Goal: Information Seeking & Learning: Find specific page/section

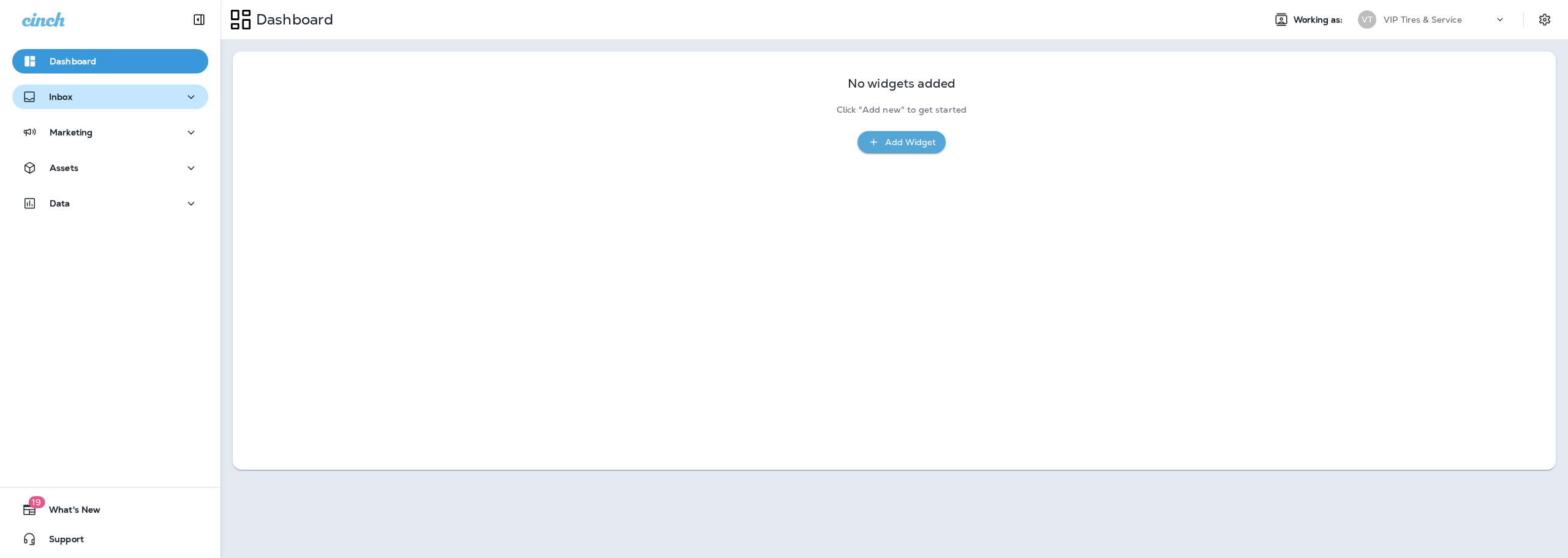
click at [152, 102] on div "Inbox" at bounding box center [110, 97] width 177 height 16
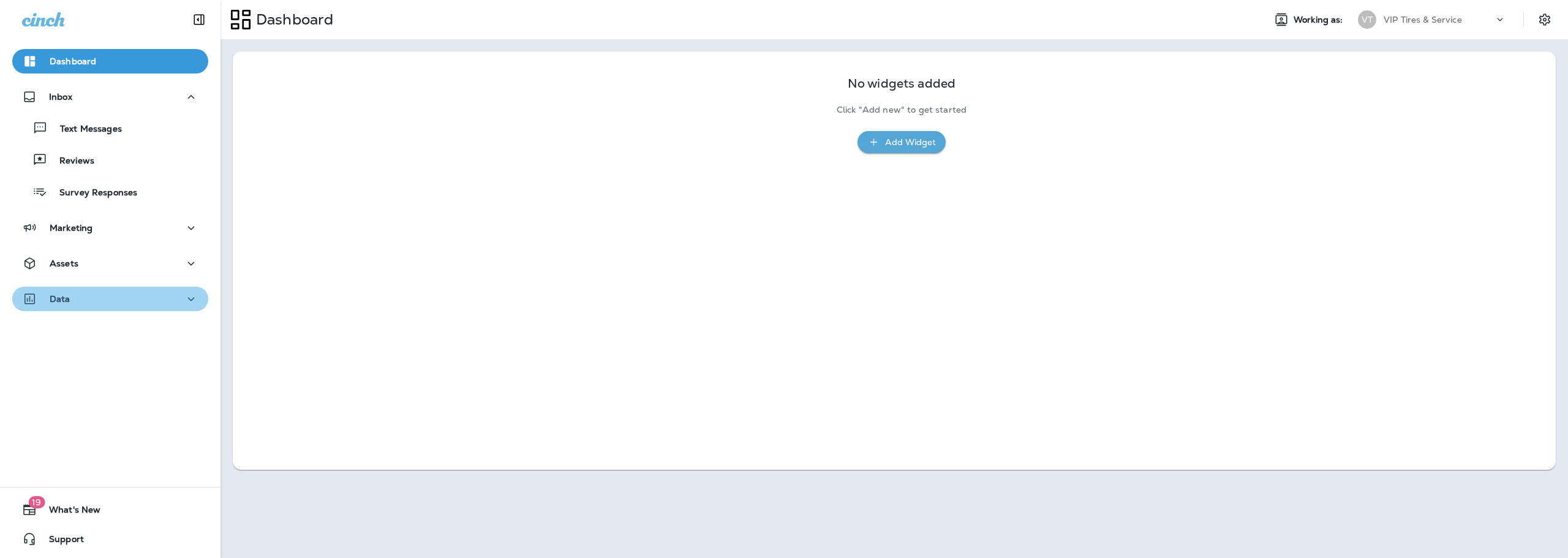
click at [132, 298] on div "Data" at bounding box center [110, 299] width 177 height 16
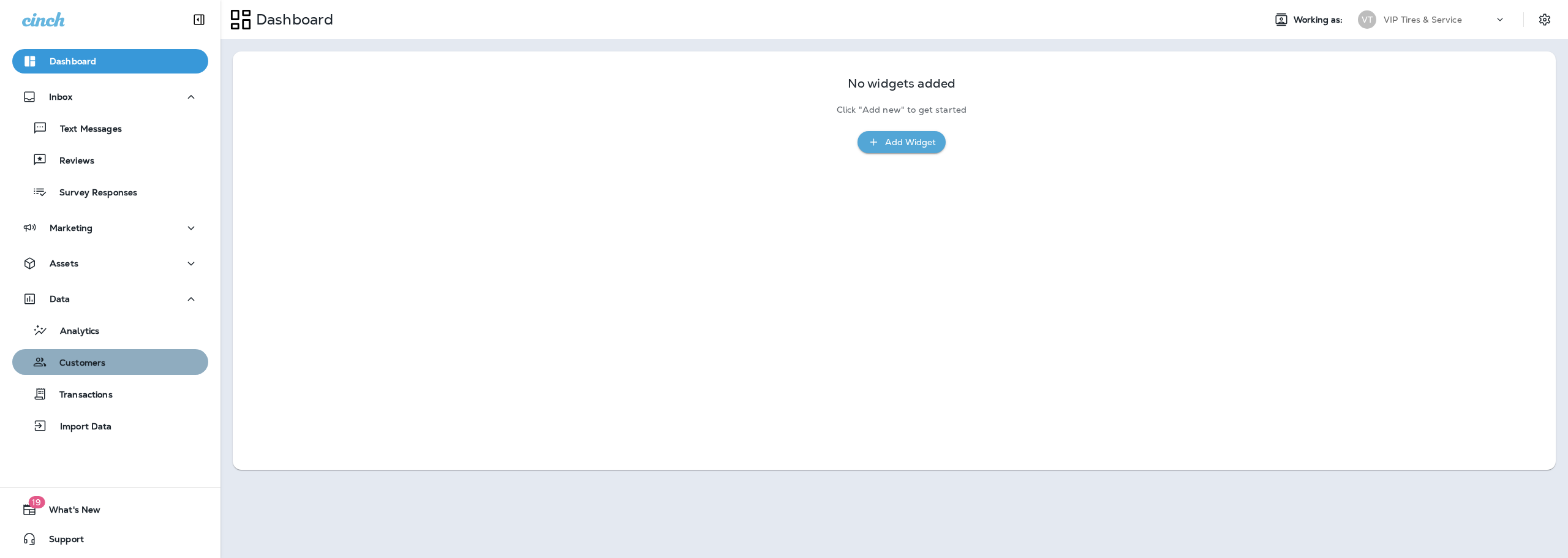
click at [113, 360] on div "Customers" at bounding box center [110, 362] width 186 height 18
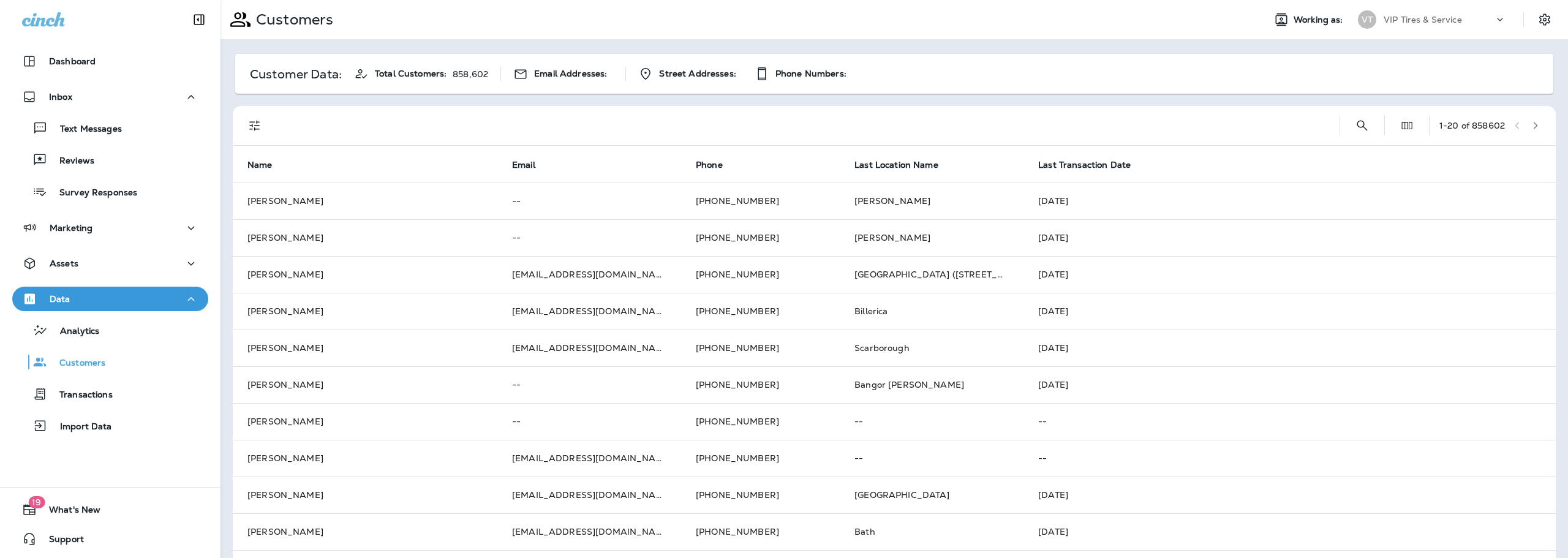
click at [1274, 124] on div at bounding box center [804, 125] width 1053 height 39
click at [1355, 123] on icon "Search Customers" at bounding box center [1362, 126] width 15 height 15
type input "*******"
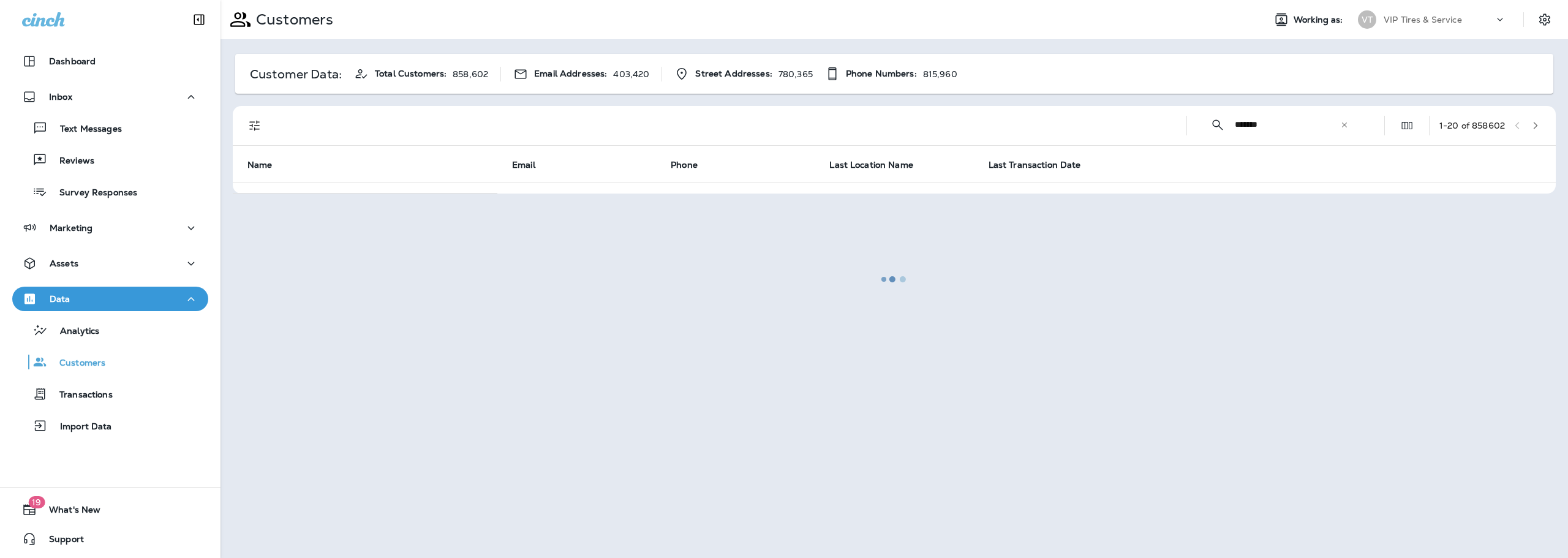
click at [264, 120] on div at bounding box center [894, 279] width 1345 height 556
click at [257, 126] on div at bounding box center [894, 279] width 1345 height 556
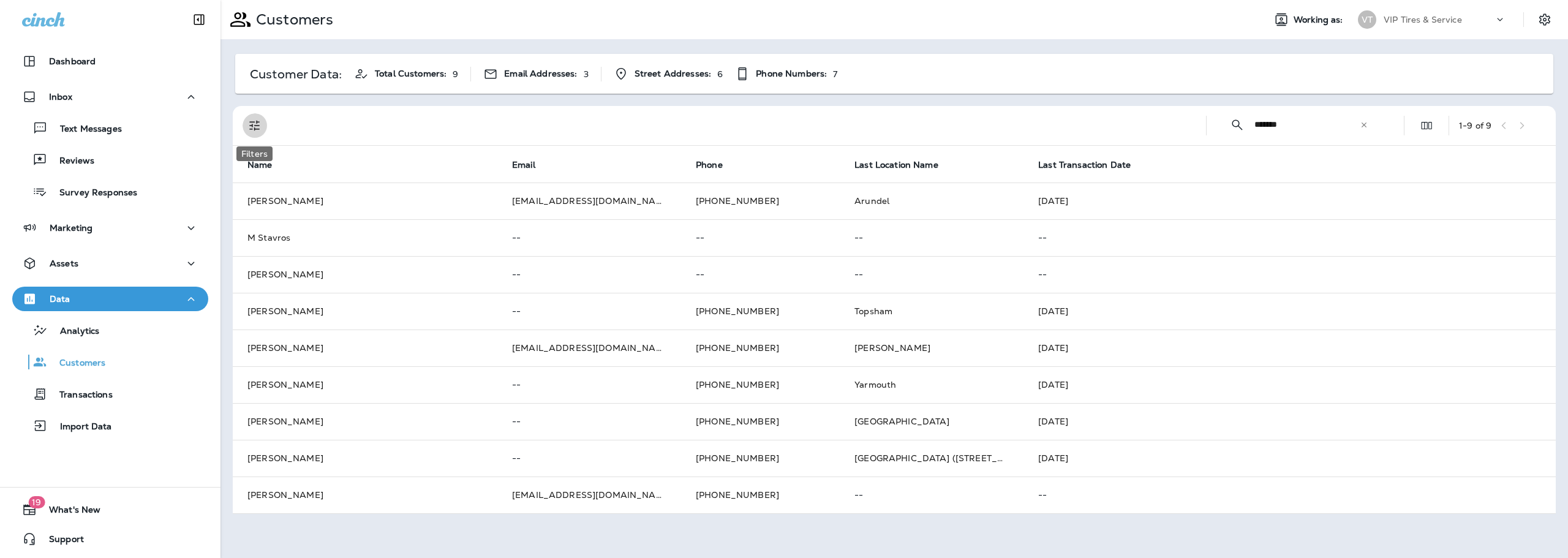
click at [257, 126] on icon "Filters" at bounding box center [255, 126] width 15 height 15
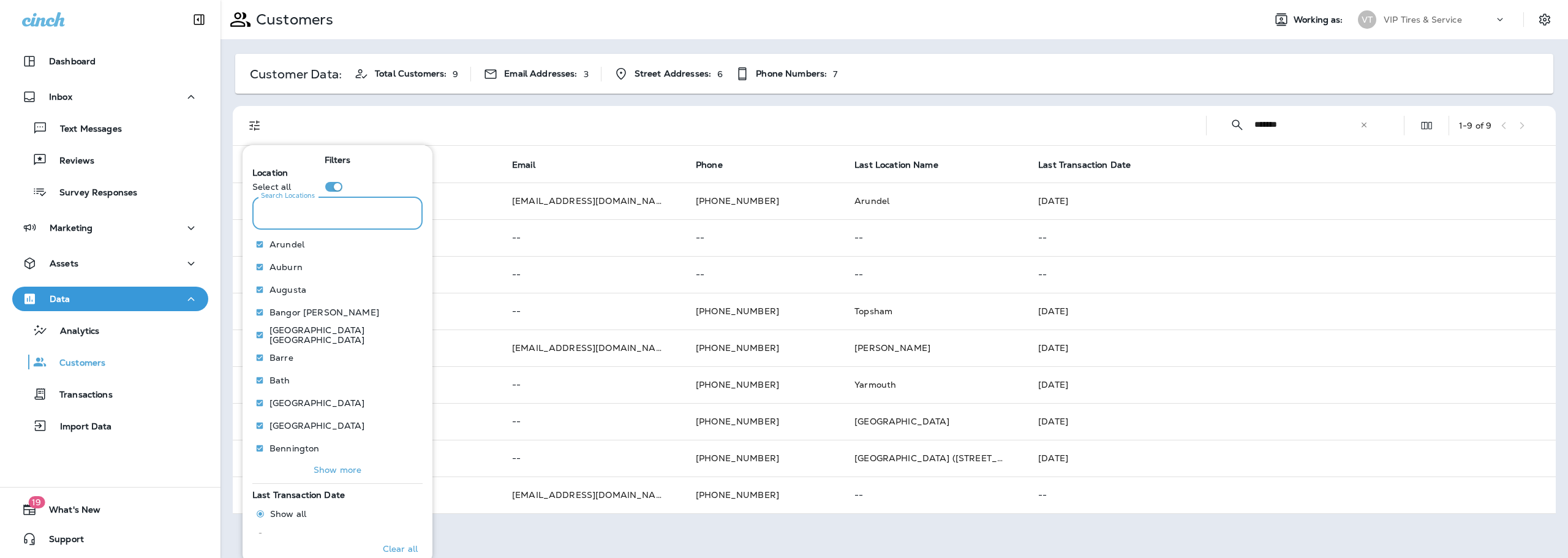
click at [317, 219] on input "Search Locations" at bounding box center [337, 213] width 170 height 33
click at [367, 186] on div "Select all" at bounding box center [337, 187] width 170 height 10
click at [390, 243] on p "Only" at bounding box center [398, 244] width 20 height 10
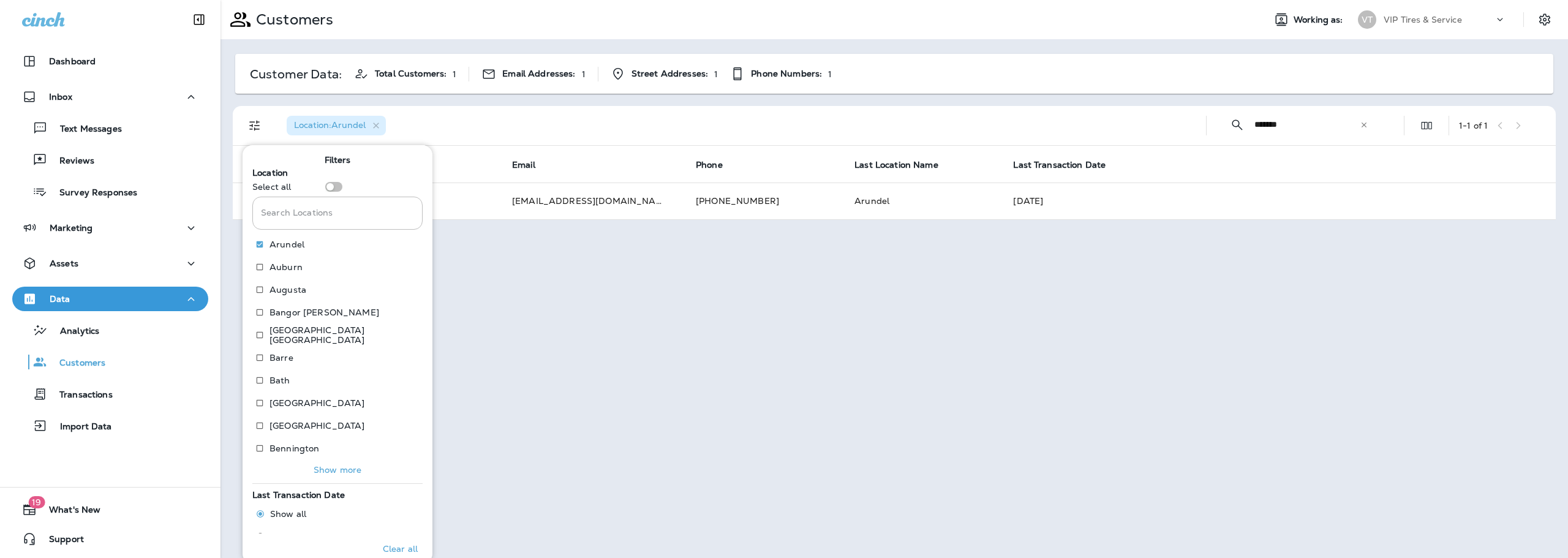
click at [547, 128] on div "Location : [GEOGRAPHIC_DATA]" at bounding box center [736, 125] width 919 height 39
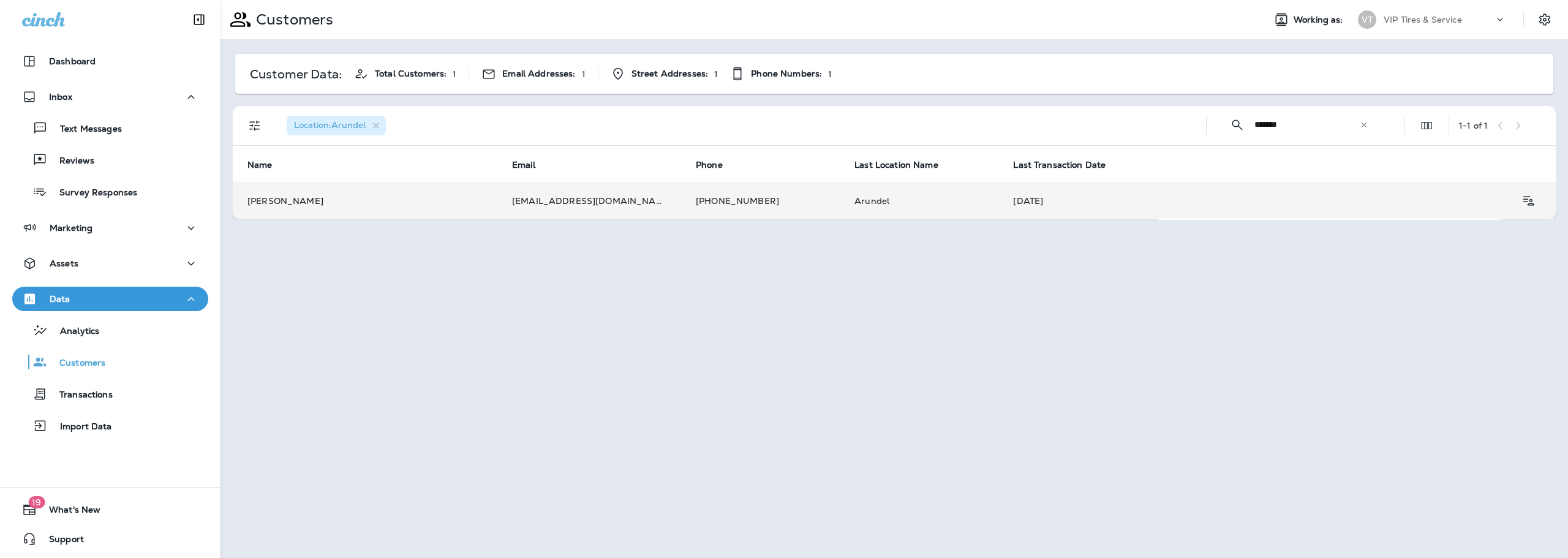
click at [300, 202] on td "[PERSON_NAME]" at bounding box center [364, 201] width 264 height 36
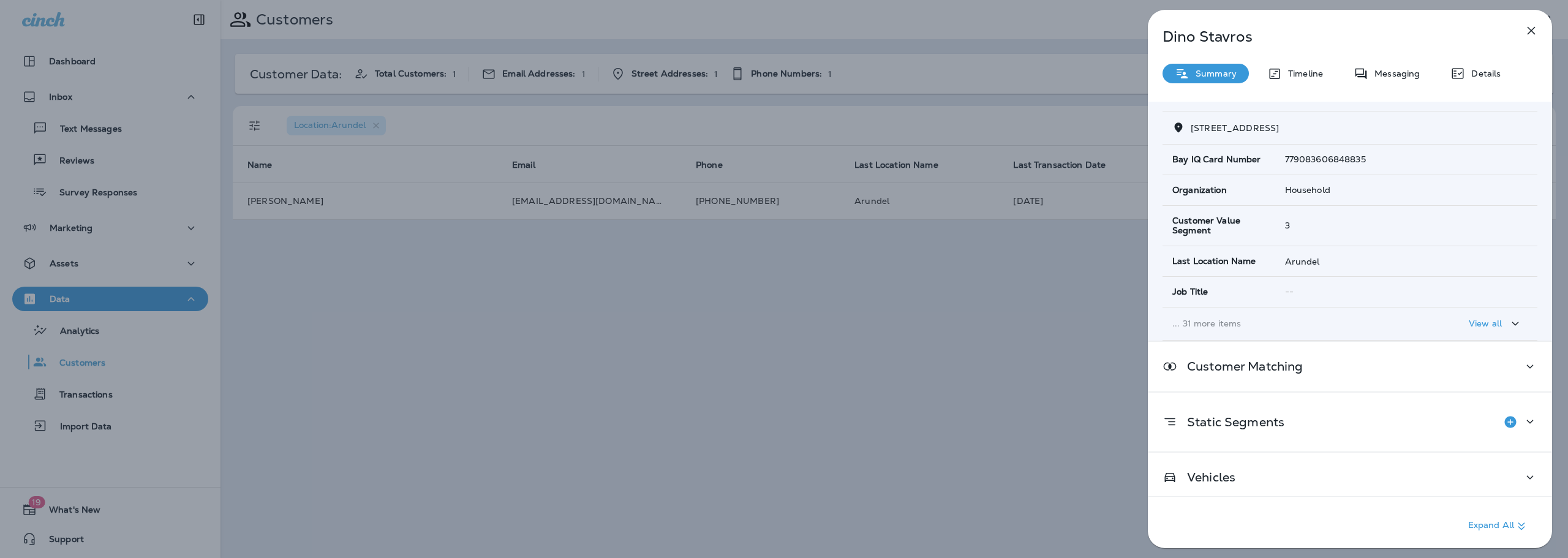
scroll to position [149, 0]
click at [1487, 315] on p "View all" at bounding box center [1485, 316] width 33 height 10
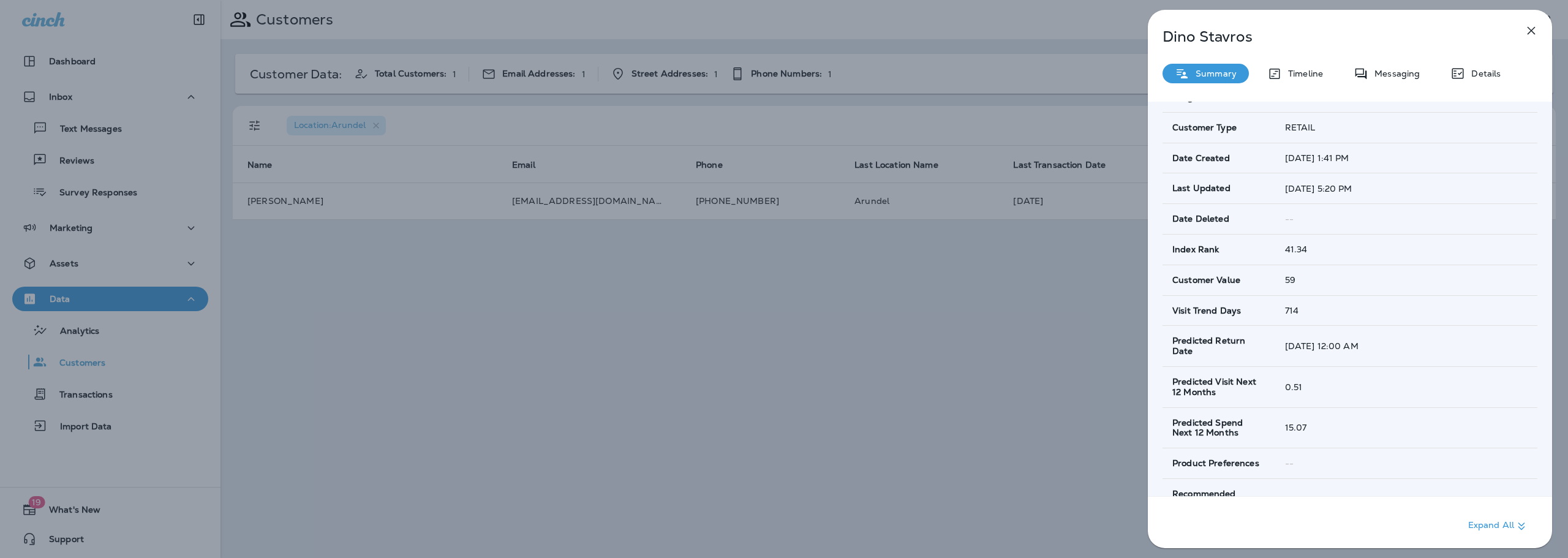
scroll to position [577, 0]
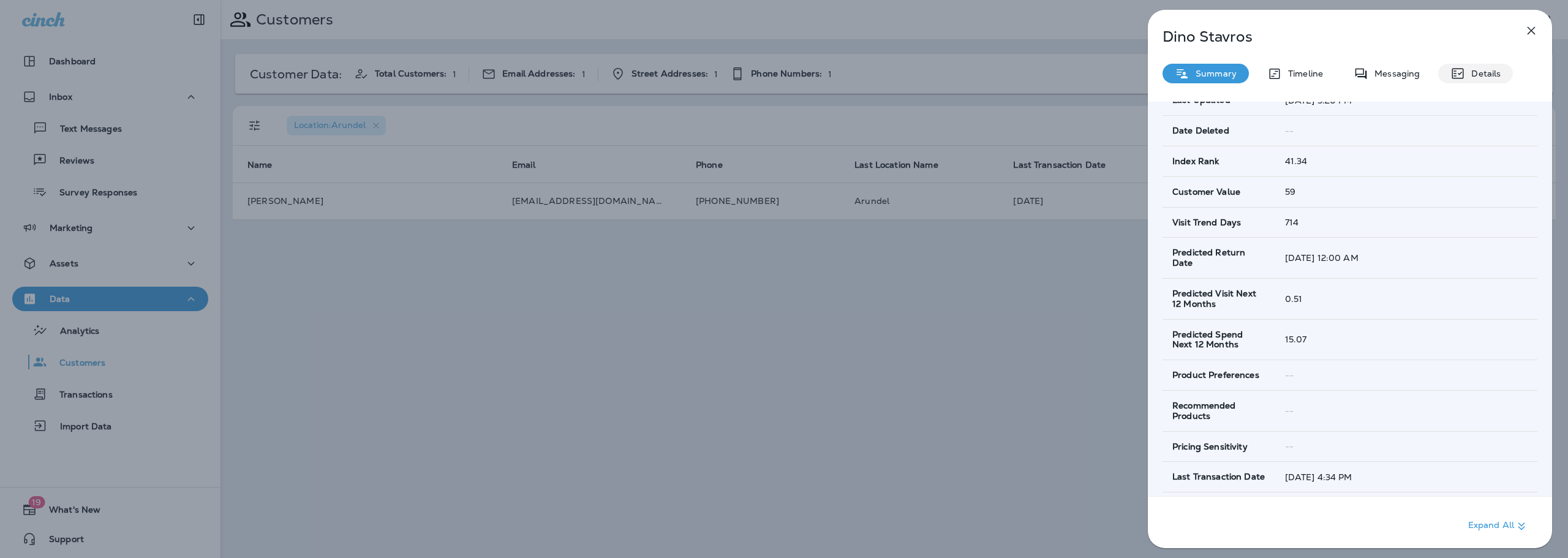
click at [1481, 68] on p "Details" at bounding box center [1482, 73] width 36 height 10
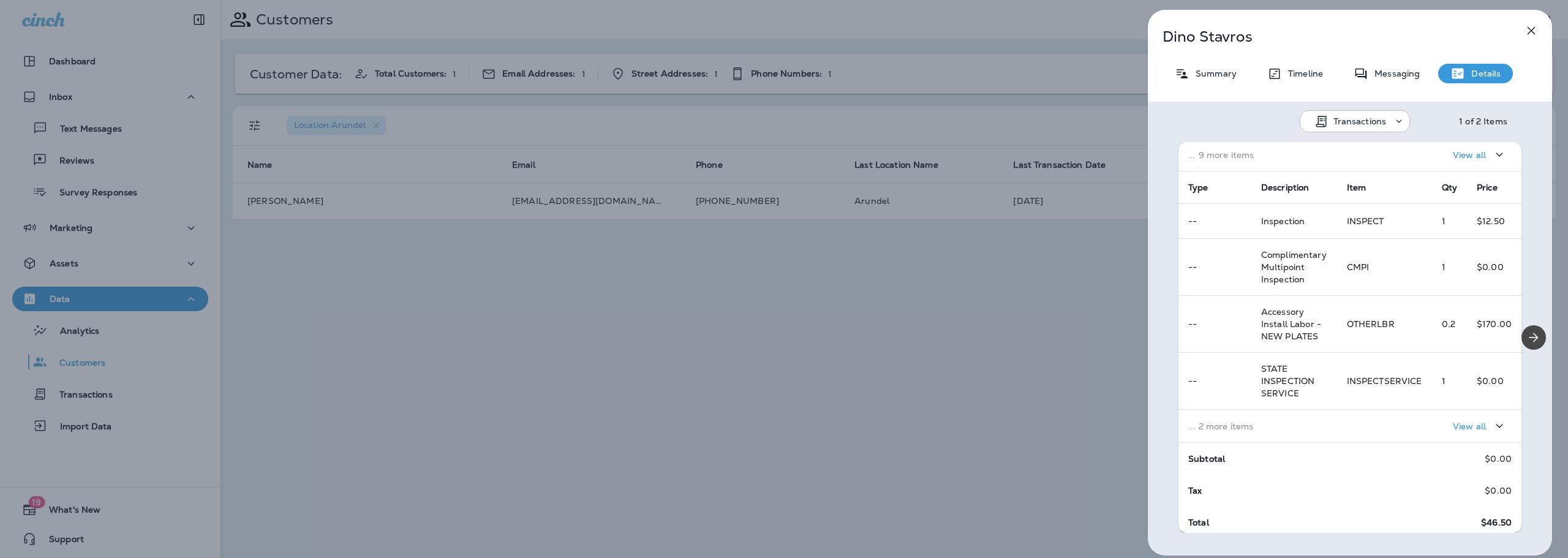
scroll to position [184, 0]
click at [1460, 425] on p "View all" at bounding box center [1470, 422] width 33 height 10
drag, startPoint x: 1512, startPoint y: 424, endPoint x: 1512, endPoint y: 463, distance: 39.0
click at [1515, 463] on div at bounding box center [1533, 337] width 36 height 391
drag, startPoint x: 1512, startPoint y: 454, endPoint x: 1511, endPoint y: 475, distance: 21.0
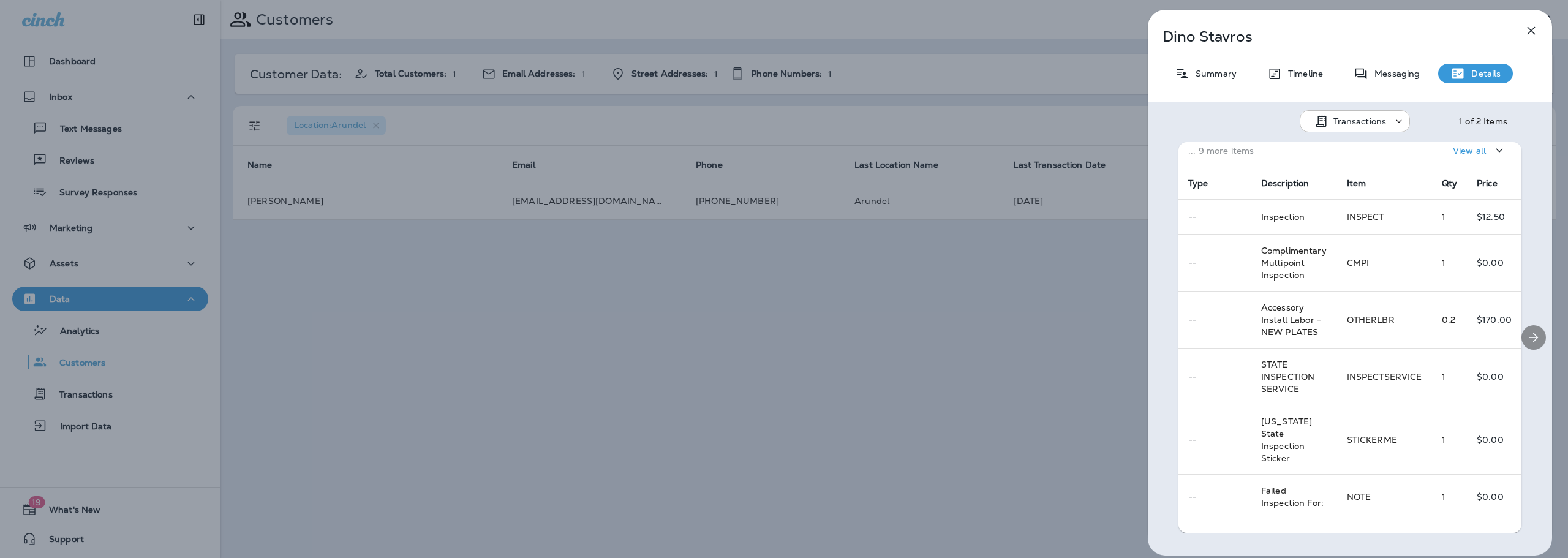
click at [1515, 475] on div at bounding box center [1533, 337] width 36 height 391
drag, startPoint x: 1512, startPoint y: 461, endPoint x: 1513, endPoint y: 480, distance: 19.0
click at [1515, 480] on div at bounding box center [1533, 337] width 36 height 391
click at [1515, 455] on div at bounding box center [1533, 337] width 36 height 391
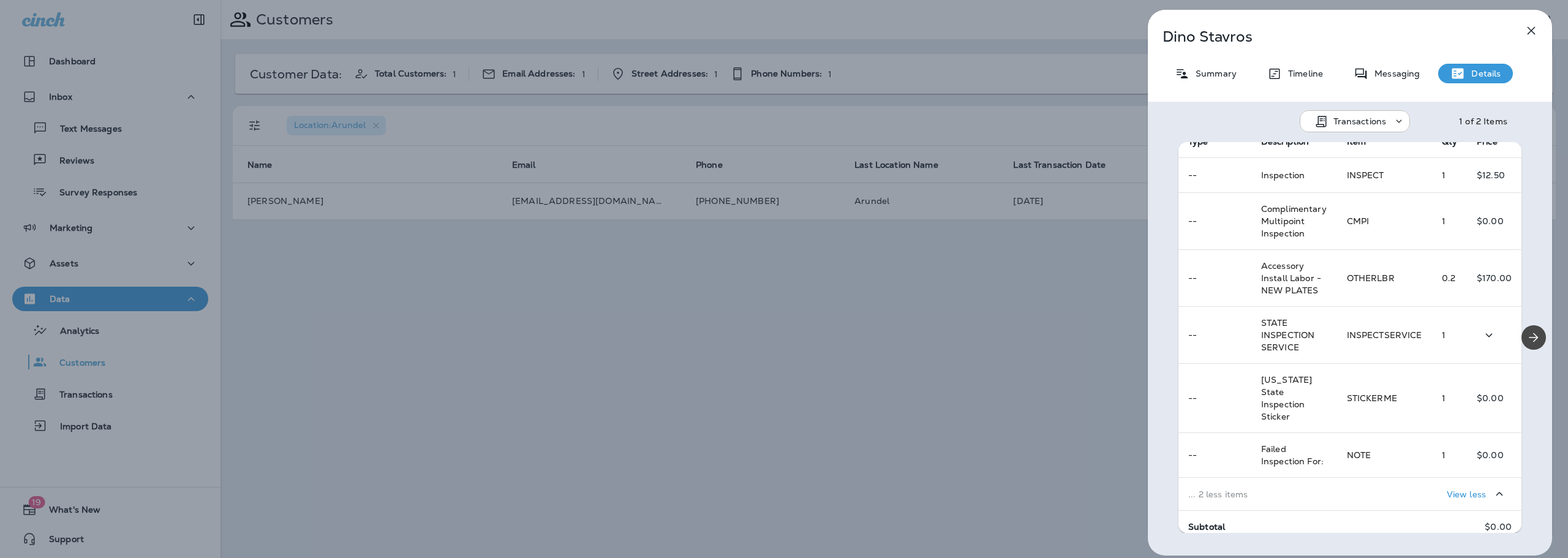
scroll to position [287, 0]
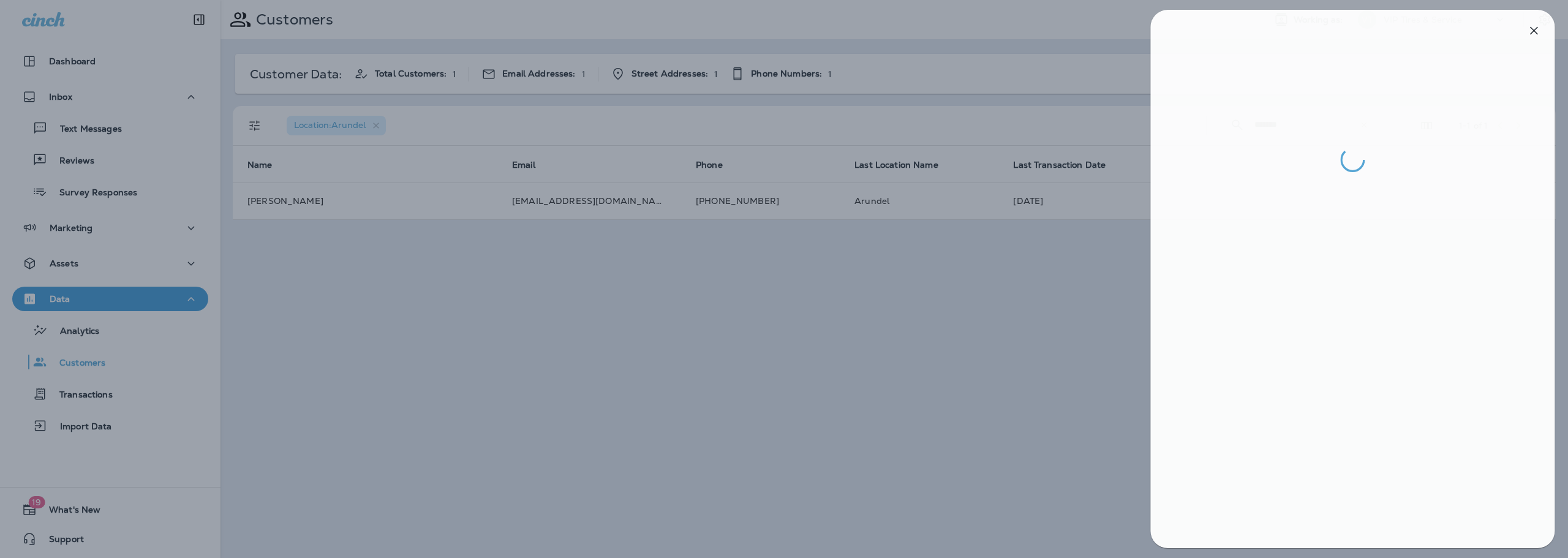
click at [973, 472] on div at bounding box center [786, 279] width 1568 height 558
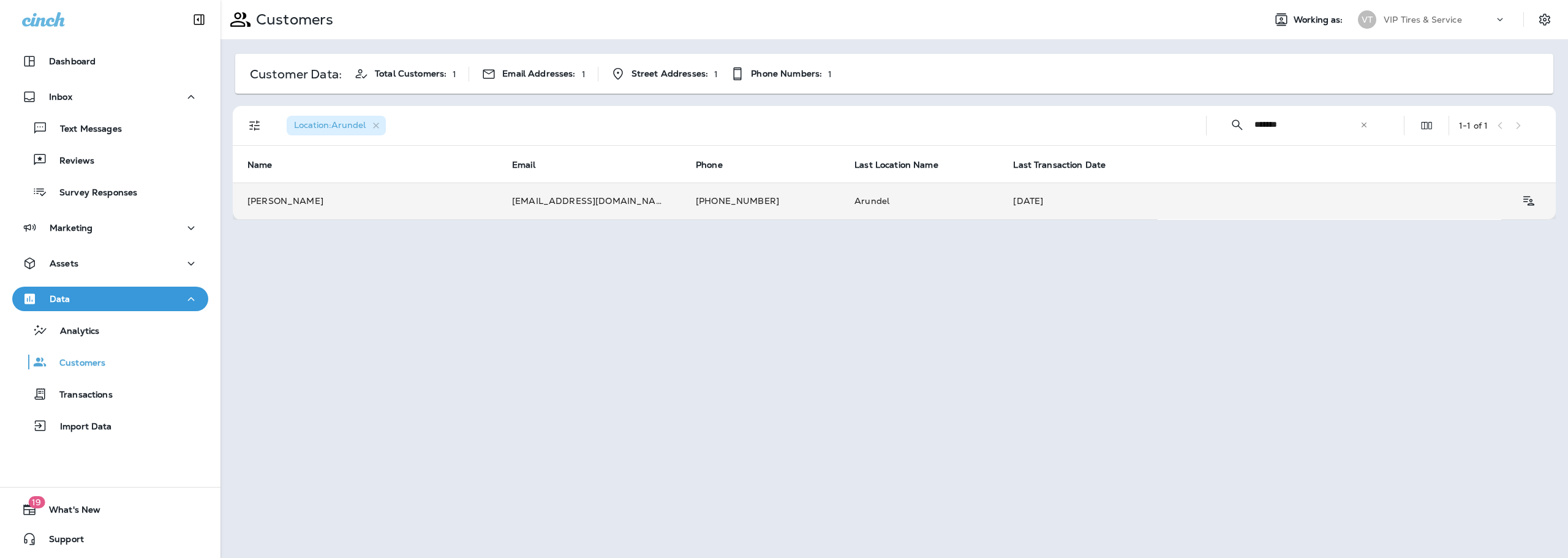
click at [281, 205] on td "[PERSON_NAME]" at bounding box center [364, 201] width 264 height 36
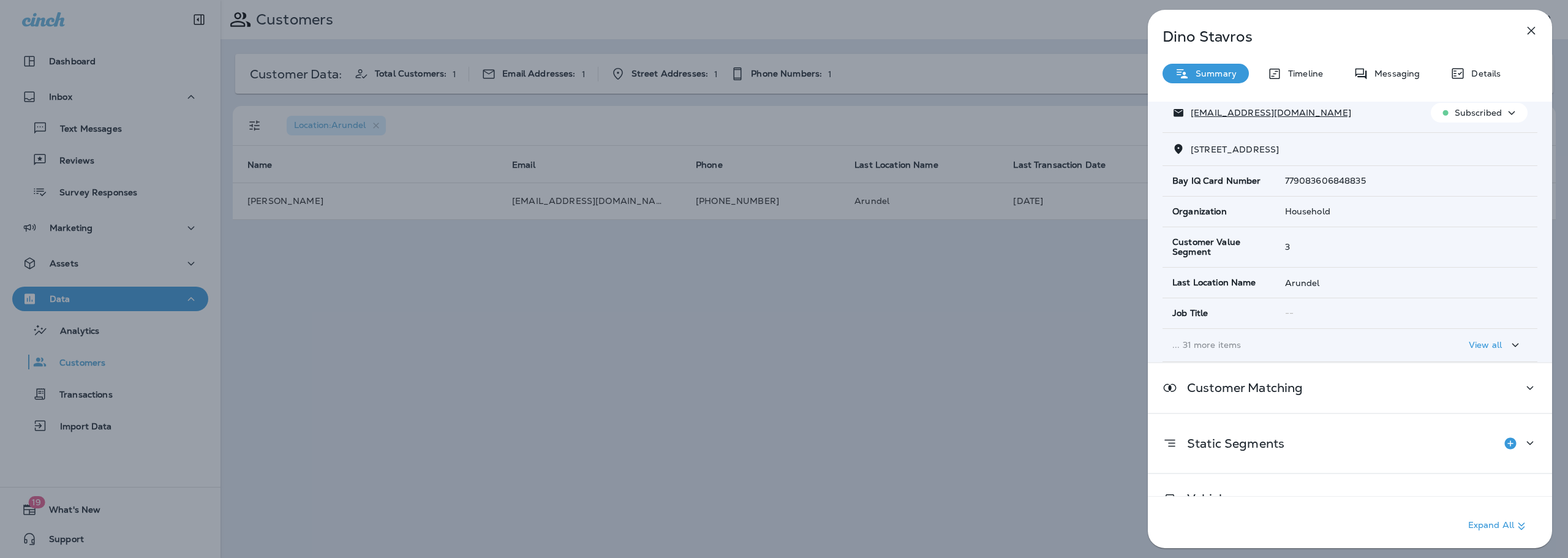
scroll to position [122, 0]
click at [531, 346] on div "[PERSON_NAME] Summary Timeline Messaging Details Customer Info Basic Info Opt S…" at bounding box center [784, 279] width 1568 height 558
